Goal: Task Accomplishment & Management: Complete application form

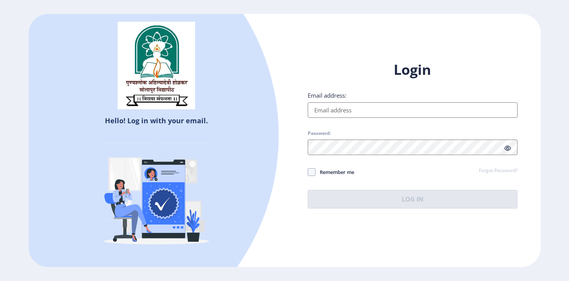
type input "[EMAIL_ADDRESS][DOMAIN_NAME]"
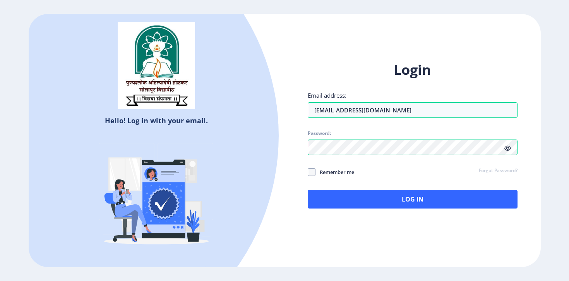
click at [320, 171] on span "Remember me" at bounding box center [334, 171] width 39 height 9
click at [308, 171] on input "Remember me" at bounding box center [308, 171] width 0 height 0
checkbox input "true"
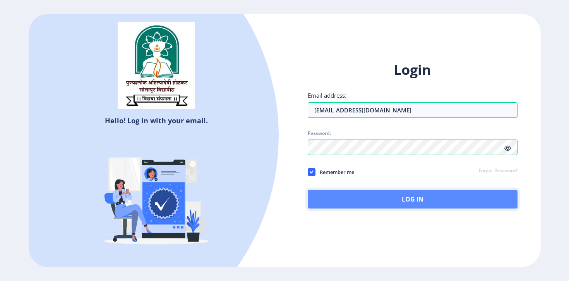
click at [369, 199] on button "Log In" at bounding box center [413, 199] width 210 height 19
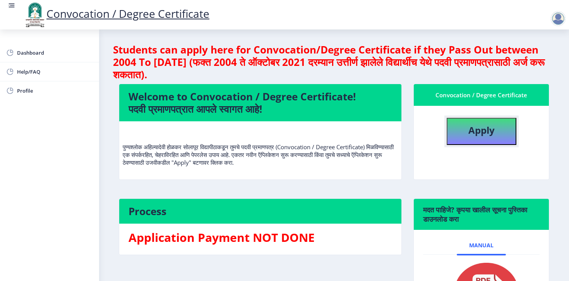
click at [466, 121] on button "Apply" at bounding box center [482, 131] width 70 height 27
select select
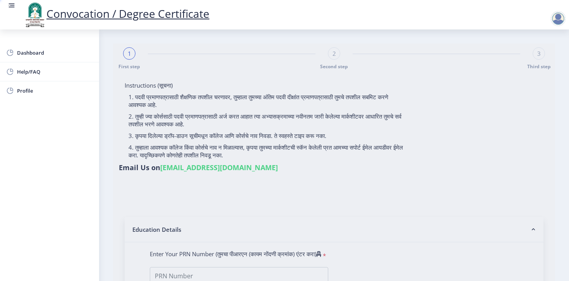
type input "[PERSON_NAME]"
type input "202301014076149"
select select "Regular"
select select "2025"
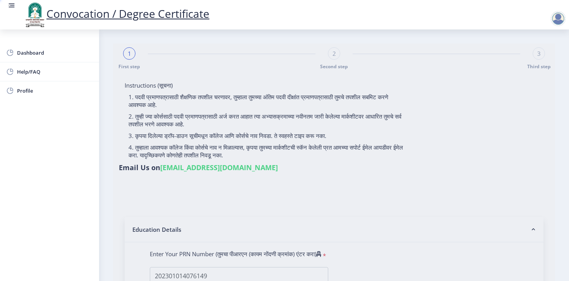
select select "Grade A+"
type input "1271C0008"
type input "[PERSON_NAME]"
select select "August"
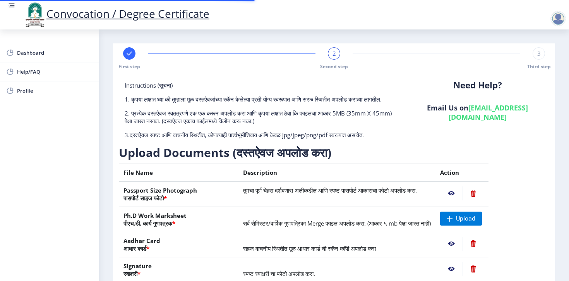
scroll to position [95, 0]
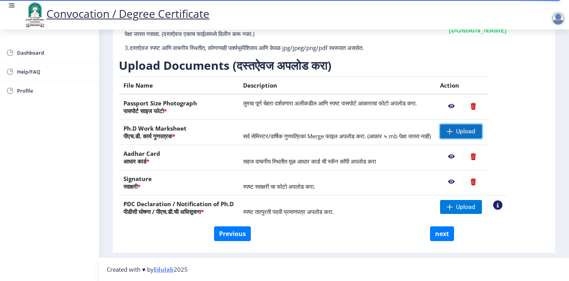
click at [479, 127] on span "Upload" at bounding box center [461, 131] width 42 height 14
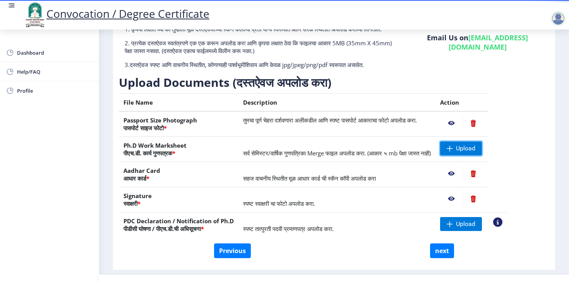
scroll to position [71, 0]
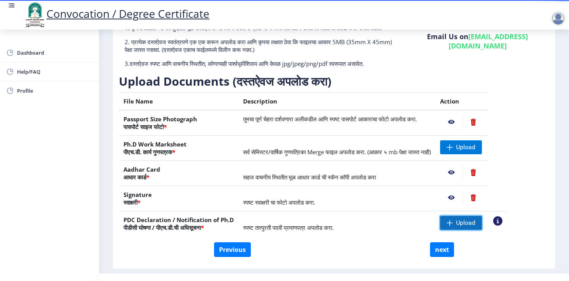
click at [462, 230] on span "Upload" at bounding box center [461, 223] width 42 height 14
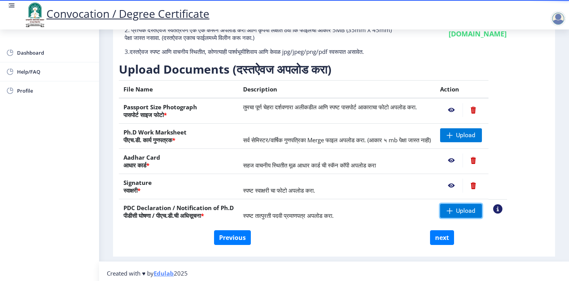
scroll to position [95, 0]
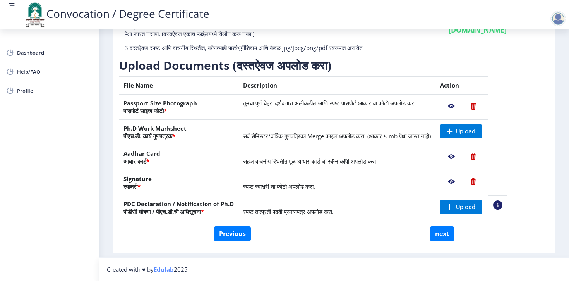
click at [458, 155] on nb-action at bounding box center [451, 156] width 22 height 14
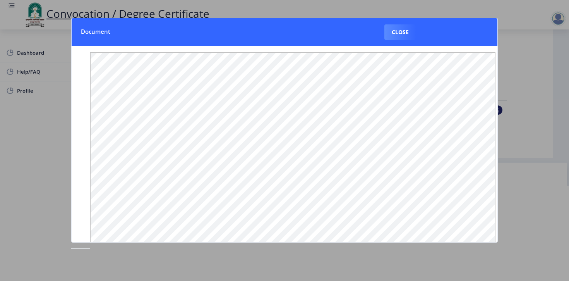
scroll to position [87, 0]
click at [402, 34] on button "Close" at bounding box center [400, 31] width 32 height 15
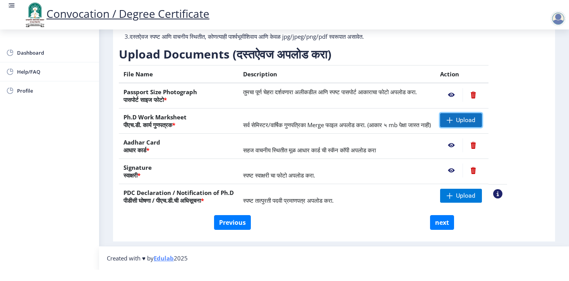
click at [453, 121] on span at bounding box center [450, 120] width 6 height 6
click at [475, 119] on span "Upload" at bounding box center [465, 120] width 19 height 8
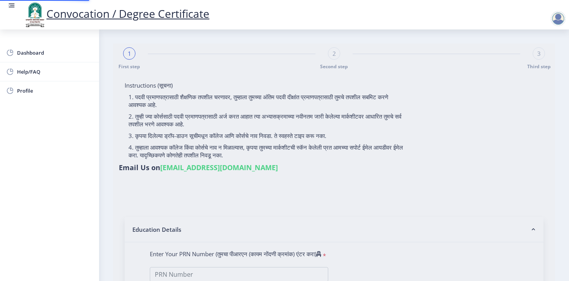
select select
type input "202301014076149"
select select "Regular"
select select "2025"
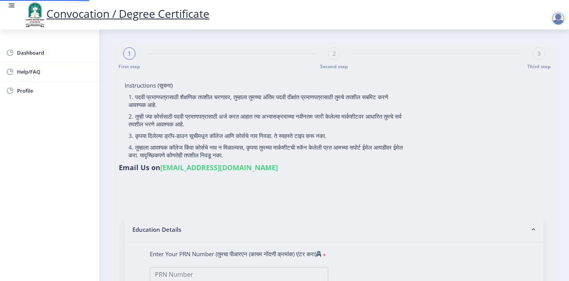
select select "Grade A+"
type input "1271C0008"
type input "[PERSON_NAME]"
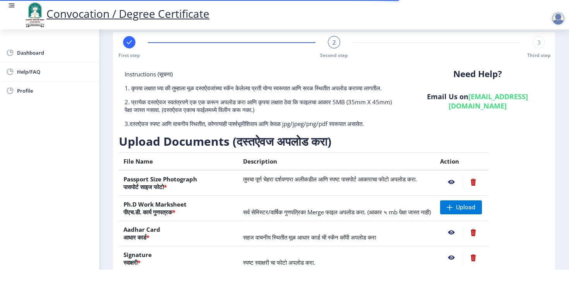
scroll to position [95, 0]
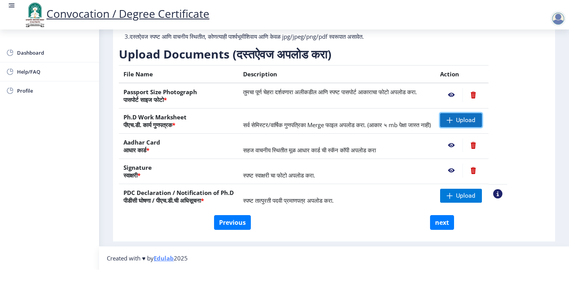
click at [474, 116] on span "Upload" at bounding box center [465, 120] width 19 height 8
click at [459, 113] on nb-action at bounding box center [451, 120] width 22 height 14
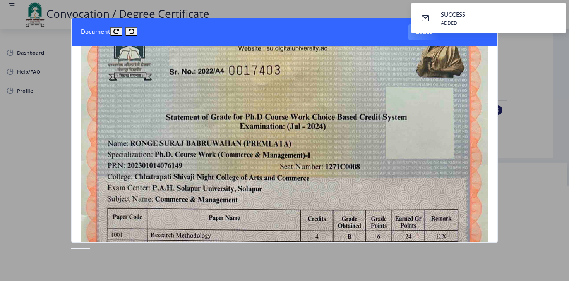
scroll to position [0, 0]
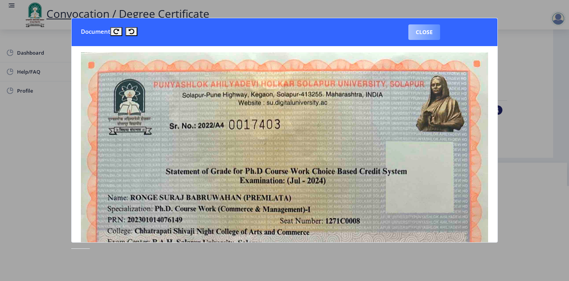
click at [430, 31] on button "Close" at bounding box center [424, 31] width 32 height 15
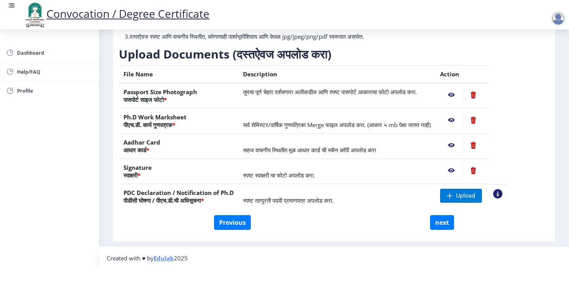
click at [483, 120] on nb-action at bounding box center [472, 120] width 21 height 14
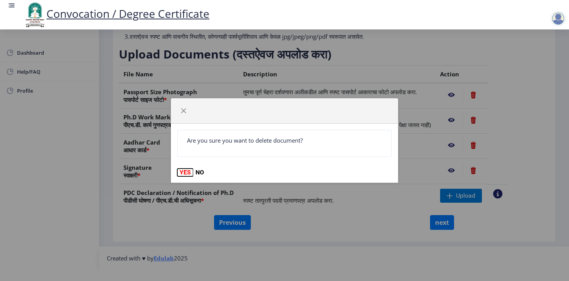
click at [186, 174] on button "YES" at bounding box center [185, 172] width 16 height 8
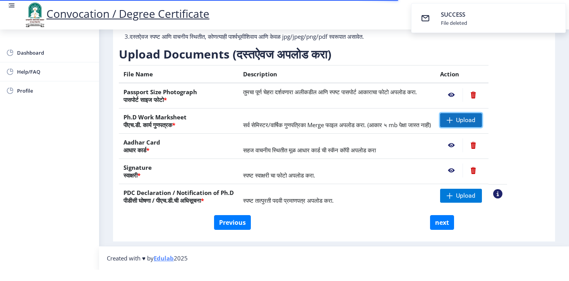
click at [453, 120] on span at bounding box center [450, 120] width 6 height 6
click at [457, 118] on nb-action at bounding box center [451, 120] width 22 height 14
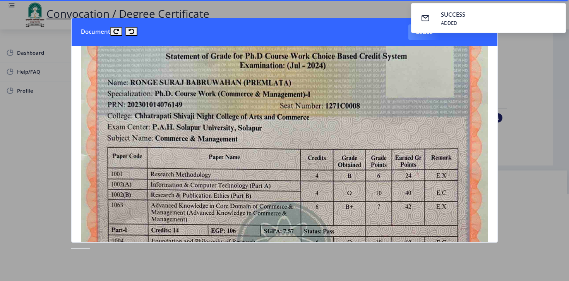
scroll to position [0, 0]
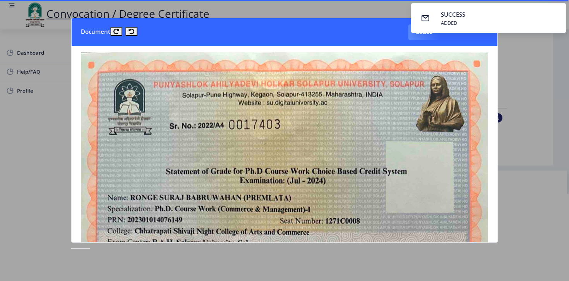
click at [524, 69] on div at bounding box center [284, 140] width 569 height 281
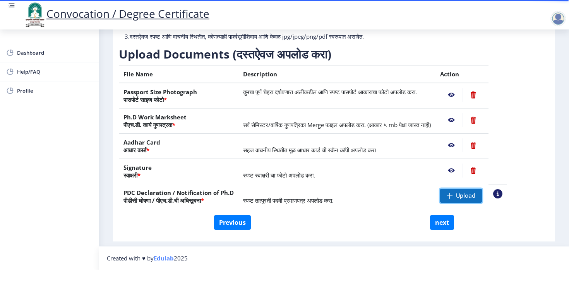
click at [465, 195] on span "Upload" at bounding box center [465, 196] width 19 height 8
click at [461, 196] on nb-action at bounding box center [451, 195] width 22 height 14
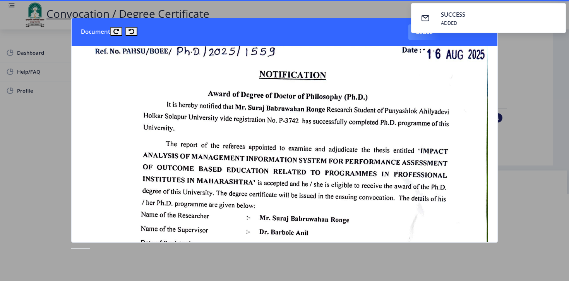
scroll to position [0, 0]
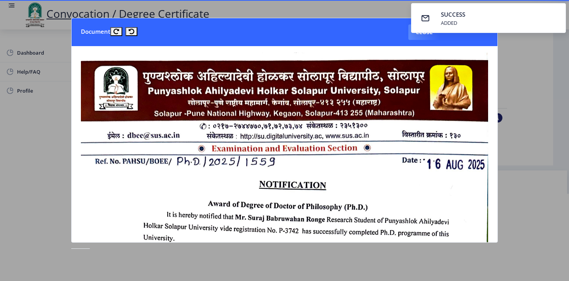
click at [529, 52] on div at bounding box center [284, 140] width 569 height 281
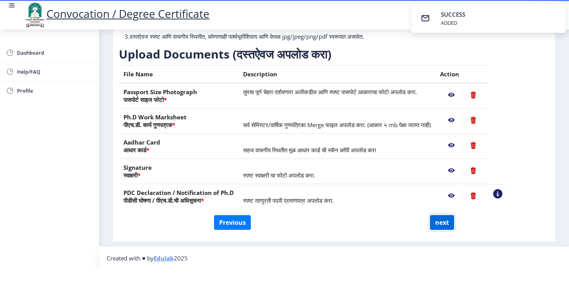
click at [438, 221] on button "next" at bounding box center [442, 222] width 24 height 15
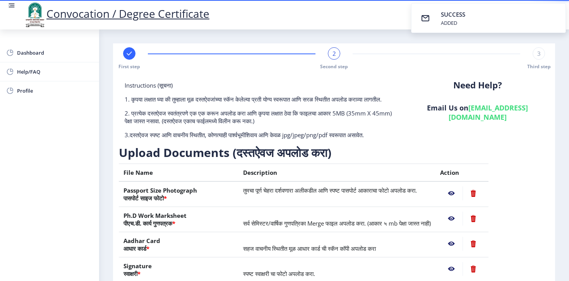
select select
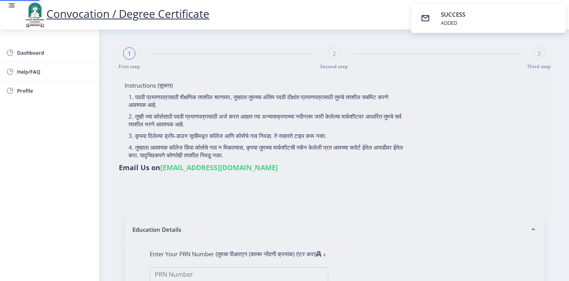
type input "[PERSON_NAME]"
select select
type input "202301014076149"
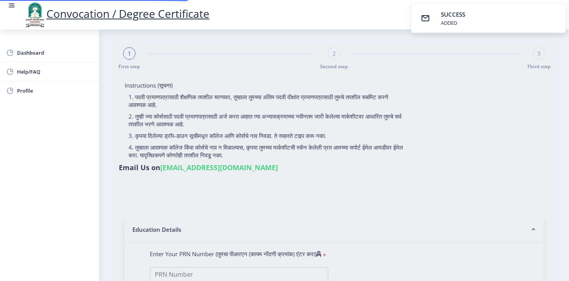
select select "Regular"
select select "2025"
select select "Grade A+"
type input "1271C0008"
type input "[PERSON_NAME]"
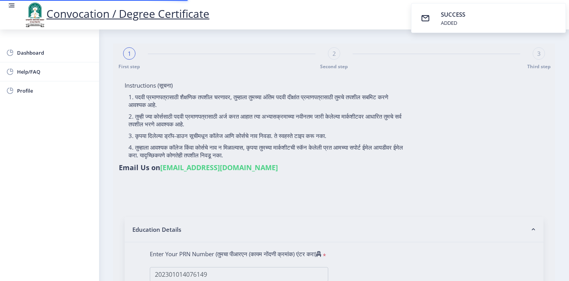
select select "August"
select select "Management"
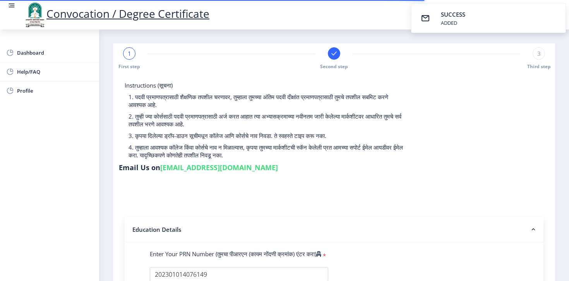
select select
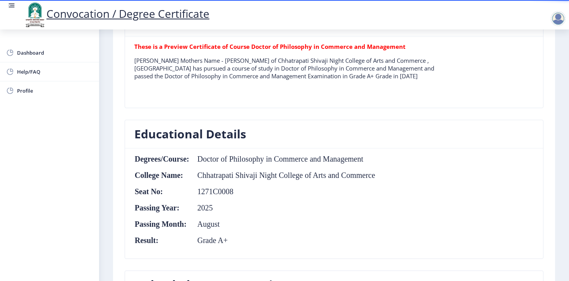
scroll to position [204, 0]
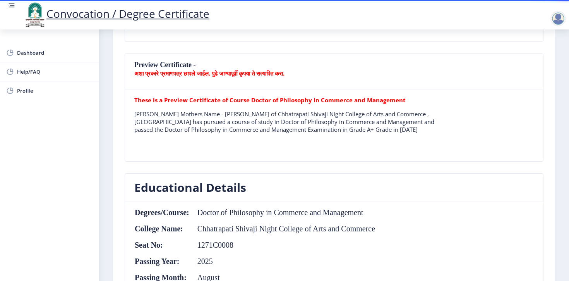
click at [264, 76] on b "अशा प्रकारे प्रमाणपत्र छापले जाईल. पुढे जाण्यापूर्वी कृपया ते सत्यापित करा." at bounding box center [209, 73] width 150 height 8
click at [205, 70] on b "अशा प्रकारे प्रमाणपत्र छापले जाईल. पुढे जाण्यापूर्वी कृपया ते सत्यापित करा." at bounding box center [209, 73] width 150 height 8
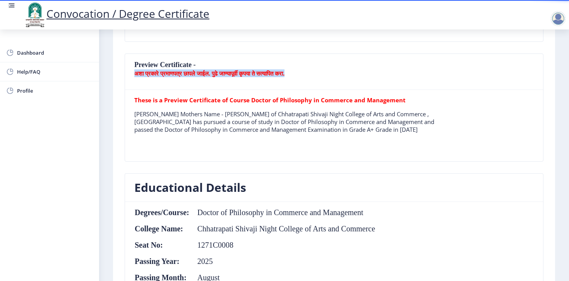
click at [205, 70] on b "अशा प्रकारे प्रमाणपत्र छापले जाईल. पुढे जाण्यापूर्वी कृपया ते सत्यापित करा." at bounding box center [209, 73] width 150 height 8
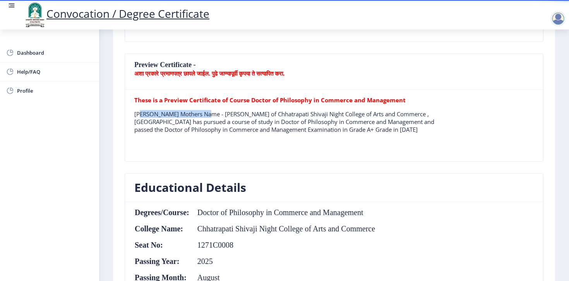
drag, startPoint x: 139, startPoint y: 111, endPoint x: 203, endPoint y: 116, distance: 64.8
click at [204, 116] on p "Ronge Suraj Babruwahan Mothers Name - Premlata of Chhatrapati Shivaji Night Col…" at bounding box center [294, 121] width 320 height 23
click at [246, 112] on p "Ronge Suraj Babruwahan Mothers Name - Premlata of Chhatrapati Shivaji Night Col…" at bounding box center [294, 121] width 320 height 23
drag, startPoint x: 250, startPoint y: 113, endPoint x: 273, endPoint y: 115, distance: 23.3
click at [273, 115] on p "Ronge Suraj Babruwahan Mothers Name - Premlata of Chhatrapati Shivaji Night Col…" at bounding box center [294, 121] width 320 height 23
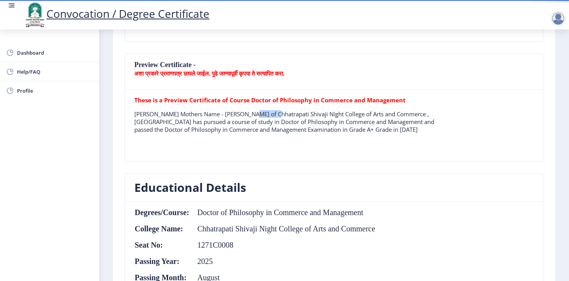
click at [289, 111] on p "Ronge Suraj Babruwahan Mothers Name - Premlata of Chhatrapati Shivaji Night Col…" at bounding box center [294, 121] width 320 height 23
drag, startPoint x: 284, startPoint y: 114, endPoint x: 433, endPoint y: 114, distance: 149.4
click at [433, 114] on p "Ronge Suraj Babruwahan Mothers Name - Premlata of Chhatrapati Shivaji Night Col…" at bounding box center [294, 121] width 320 height 23
click at [161, 122] on p "Ronge Suraj Babruwahan Mothers Name - Premlata of Chhatrapati Shivaji Night Col…" at bounding box center [294, 121] width 320 height 23
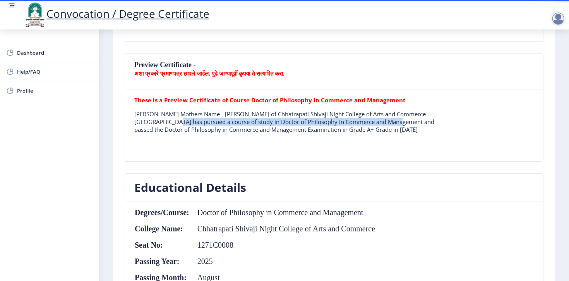
drag, startPoint x: 161, startPoint y: 122, endPoint x: 388, endPoint y: 122, distance: 227.6
click at [388, 122] on p "Ronge Suraj Babruwahan Mothers Name - Premlata of Chhatrapati Shivaji Night Col…" at bounding box center [294, 121] width 320 height 23
click at [392, 122] on p "Ronge Suraj Babruwahan Mothers Name - Premlata of Chhatrapati Shivaji Night Col…" at bounding box center [294, 121] width 320 height 23
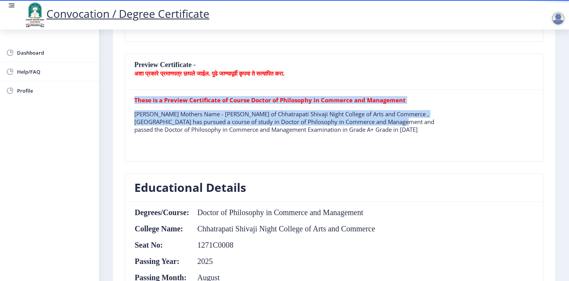
drag, startPoint x: 392, startPoint y: 122, endPoint x: 411, endPoint y: 126, distance: 20.1
click at [411, 126] on p "Ronge Suraj Babruwahan Mothers Name - Premlata of Chhatrapati Shivaji Night Col…" at bounding box center [294, 121] width 320 height 23
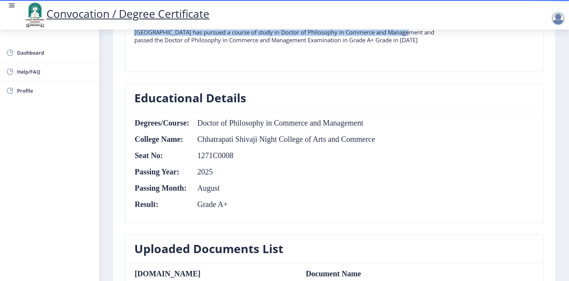
scroll to position [294, 0]
click at [205, 122] on td "Doctor of Philosophy in Commerce and Management" at bounding box center [283, 122] width 186 height 9
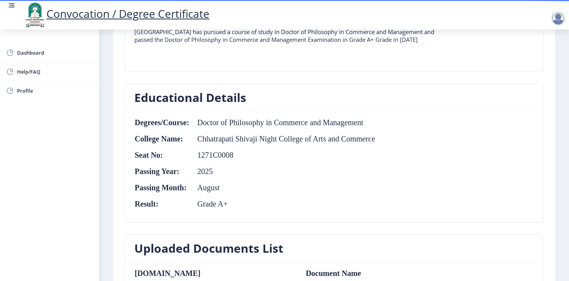
click at [205, 122] on td "Doctor of Philosophy in Commerce and Management" at bounding box center [283, 122] width 186 height 9
click at [221, 137] on td "Chhatrapati Shivaji Night College of Arts and Commerce" at bounding box center [283, 138] width 186 height 9
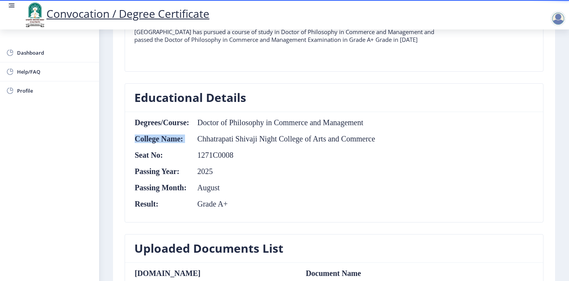
click at [217, 154] on td "1271C0008" at bounding box center [283, 155] width 186 height 9
click at [211, 166] on table "Degrees/Course: Doctor of Philosophy in Commerce and Management College Name: C…" at bounding box center [254, 167] width 241 height 98
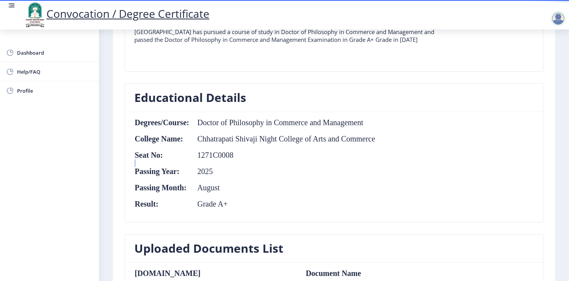
click at [211, 166] on table "Degrees/Course: Doctor of Philosophy in Commerce and Management College Name: C…" at bounding box center [254, 167] width 241 height 98
click at [211, 170] on td "2025" at bounding box center [283, 171] width 186 height 9
click at [214, 190] on td "August" at bounding box center [283, 187] width 186 height 9
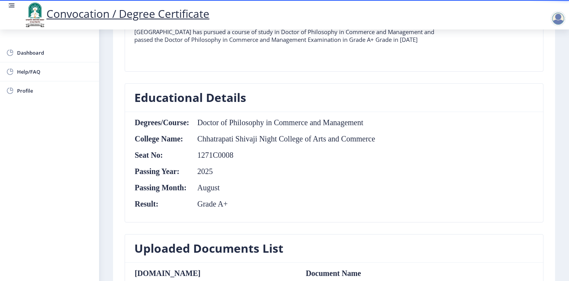
click at [214, 190] on td "August" at bounding box center [283, 187] width 186 height 9
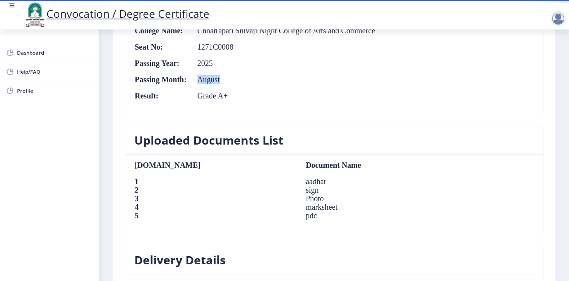
scroll to position [409, 0]
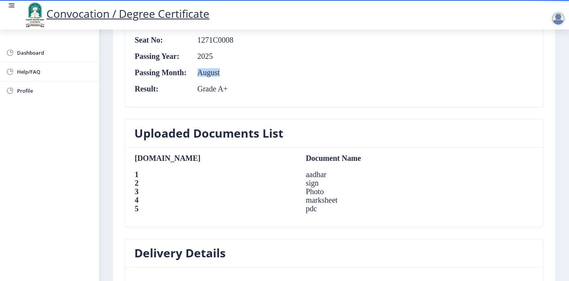
click at [298, 158] on td "Document Name" at bounding box center [376, 158] width 156 height 9
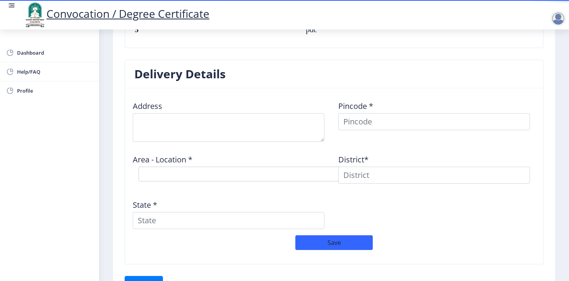
scroll to position [586, 0]
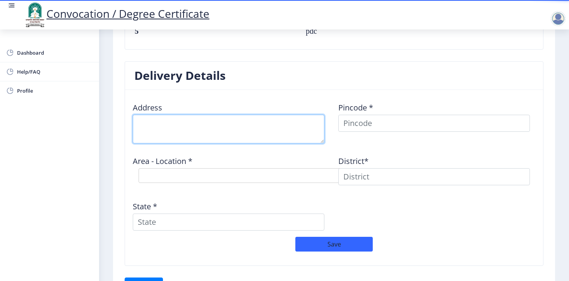
click at [225, 128] on textarea at bounding box center [229, 129] width 192 height 29
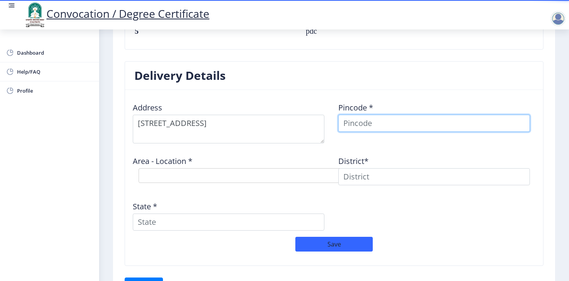
click at [360, 126] on input at bounding box center [434, 123] width 192 height 17
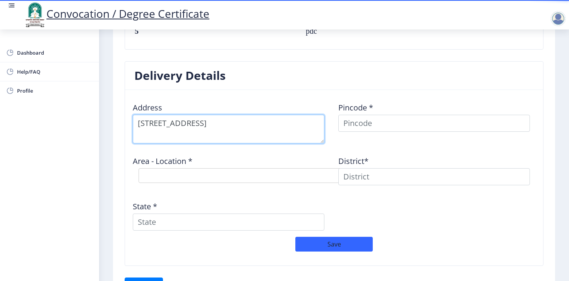
click at [308, 117] on textarea at bounding box center [229, 129] width 192 height 29
click at [305, 123] on textarea at bounding box center [229, 129] width 192 height 29
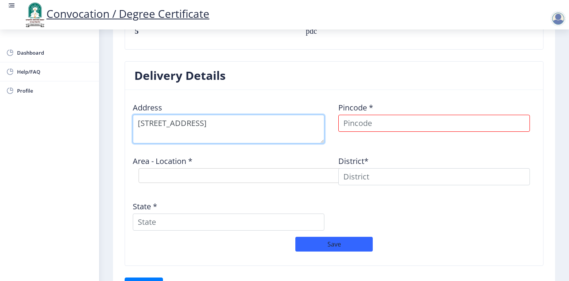
click at [291, 122] on textarea at bounding box center [229, 129] width 192 height 29
click at [247, 135] on textarea at bounding box center [229, 129] width 192 height 29
type textarea "Plot No. 16, Gat No. 58, Golden Colony, Gend Vasti, Karad Road"
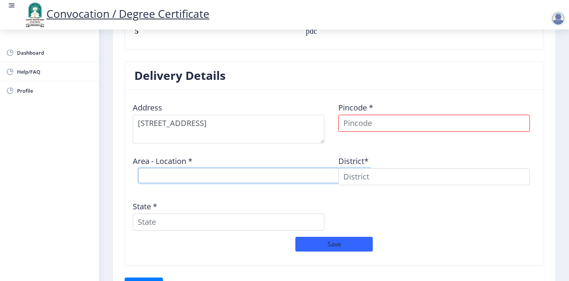
click at [229, 173] on select "Select Area Location" at bounding box center [255, 175] width 232 height 15
click at [357, 122] on input at bounding box center [434, 123] width 192 height 17
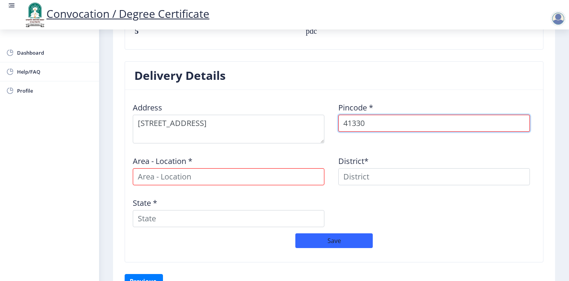
type input "413304"
select select
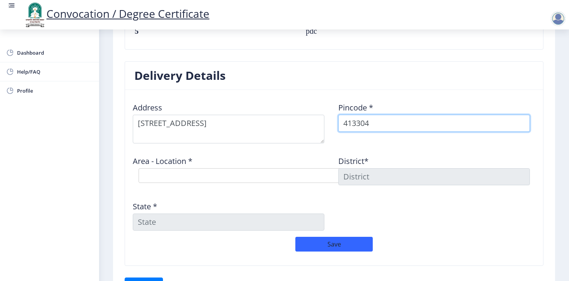
type input "413304"
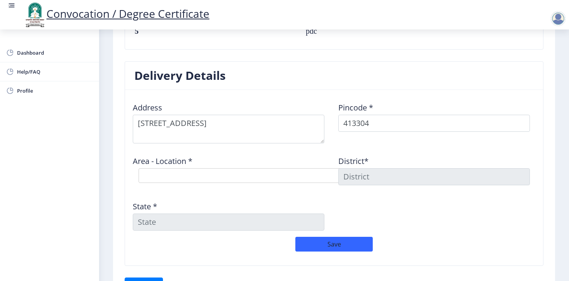
click at [357, 79] on nb-card-header "Delivery Details" at bounding box center [334, 76] width 418 height 28
click at [263, 182] on select "Select Area Location Adhiv BO Ambe B.O Anawali B.O Babhulgaon B.O Bhandishegaon…" at bounding box center [255, 175] width 232 height 15
select select "20: Object"
click at [139, 168] on select "Select Area Location Adhiv BO Ambe B.O Anawali B.O Babhulgaon B.O Bhandishegaon…" at bounding box center [255, 175] width 232 height 15
type input "SOLAPUR"
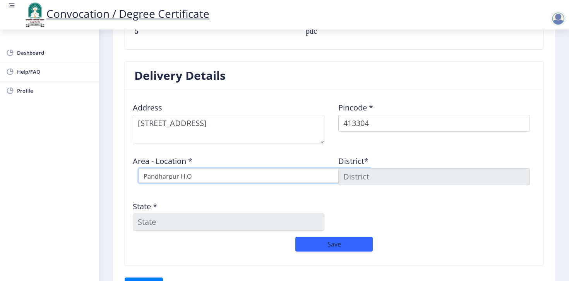
type input "Maharashtra"
click at [363, 197] on div "Address Pincode * 413304 Area - Location * Select Area Location Adhiv BO Ambe B…" at bounding box center [333, 166] width 411 height 140
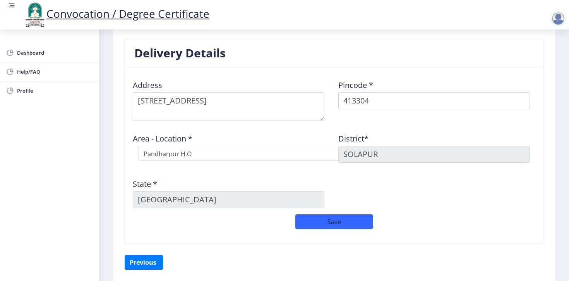
scroll to position [637, 0]
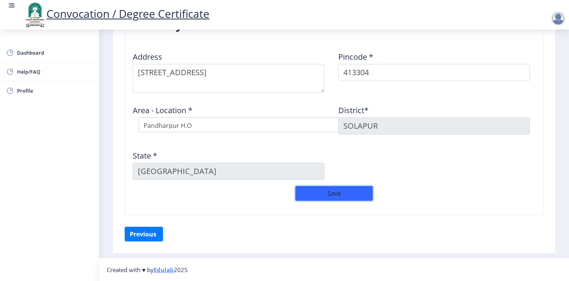
click at [337, 194] on button "Save" at bounding box center [333, 193] width 77 height 15
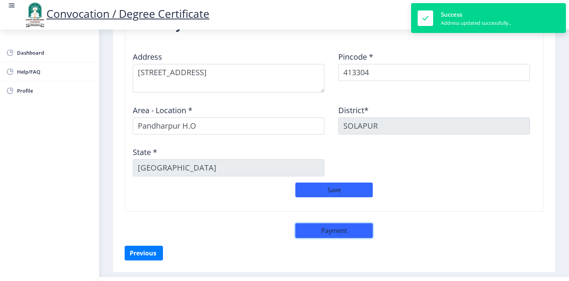
click at [330, 231] on button "Payment" at bounding box center [333, 230] width 77 height 15
select select "sealed"
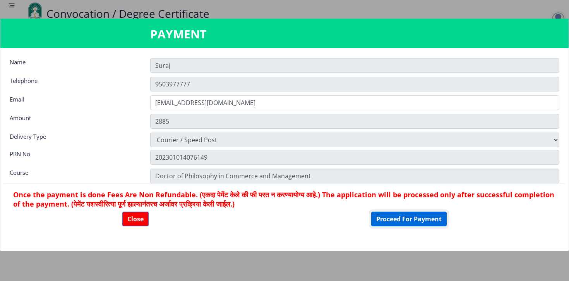
click at [398, 221] on button "Proceed For Payment" at bounding box center [408, 218] width 75 height 15
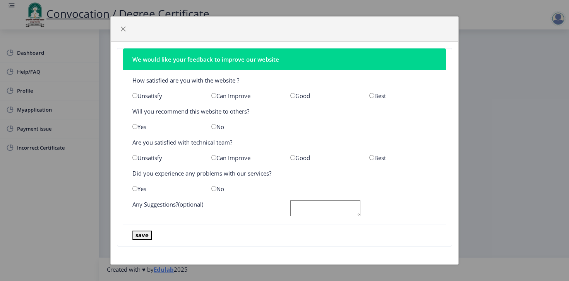
click at [213, 97] on input "radio" at bounding box center [213, 95] width 5 height 5
radio input "true"
click at [214, 125] on input "radio" at bounding box center [213, 126] width 5 height 5
radio input "true"
click at [293, 156] on input "radio" at bounding box center [292, 157] width 5 height 5
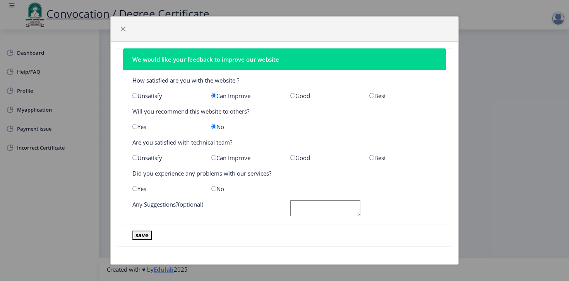
radio input "true"
click at [135, 188] on input "radio" at bounding box center [134, 188] width 5 height 5
radio input "true"
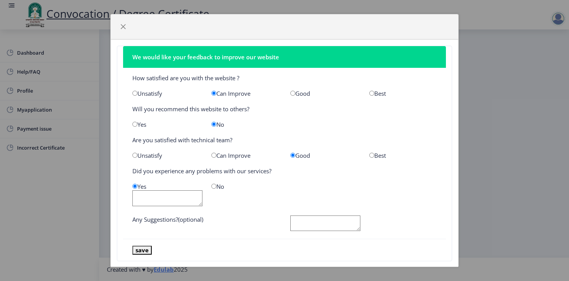
click at [158, 199] on textarea at bounding box center [167, 198] width 70 height 16
click at [163, 194] on textarea "Uploading files could have been better." at bounding box center [167, 198] width 70 height 16
type textarea "I"
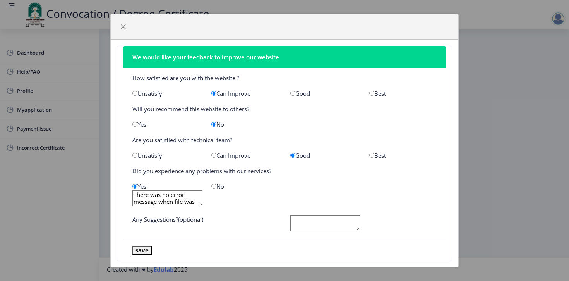
scroll to position [7, 0]
type textarea "There was no error message when file was not getting uploaded."
click at [140, 251] on button "save" at bounding box center [141, 249] width 19 height 9
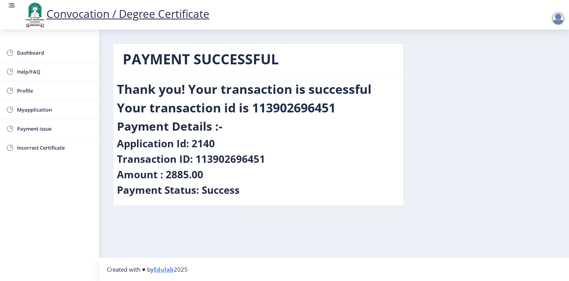
click at [236, 128] on div "Payment Details :-" at bounding box center [258, 127] width 283 height 19
click at [50, 106] on span "Myapplication" at bounding box center [55, 109] width 76 height 9
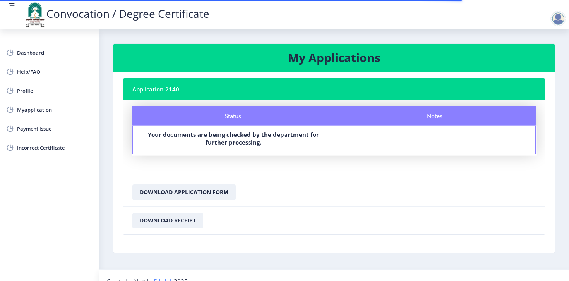
scroll to position [12, 0]
